Goal: Understand process/instructions

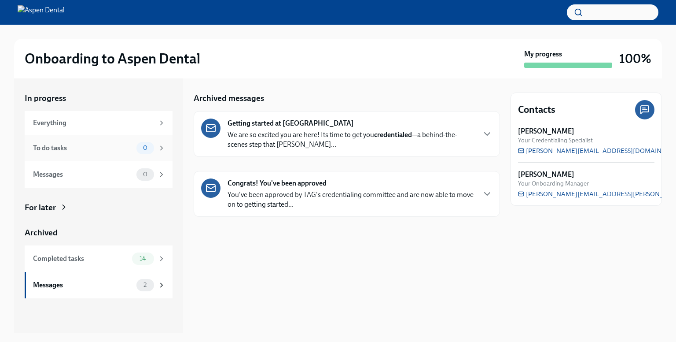
click at [138, 148] on span "0" at bounding box center [145, 147] width 15 height 7
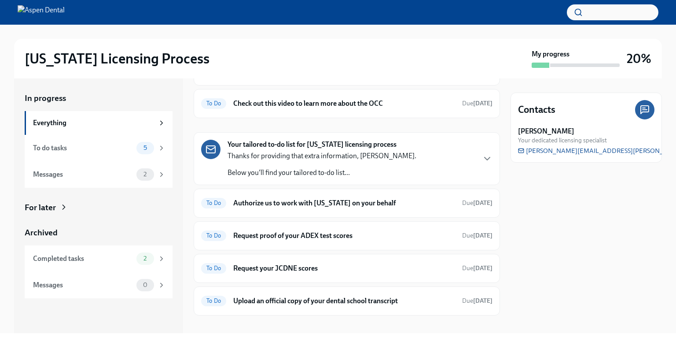
scroll to position [97, 0]
